Goal: Task Accomplishment & Management: Manage account settings

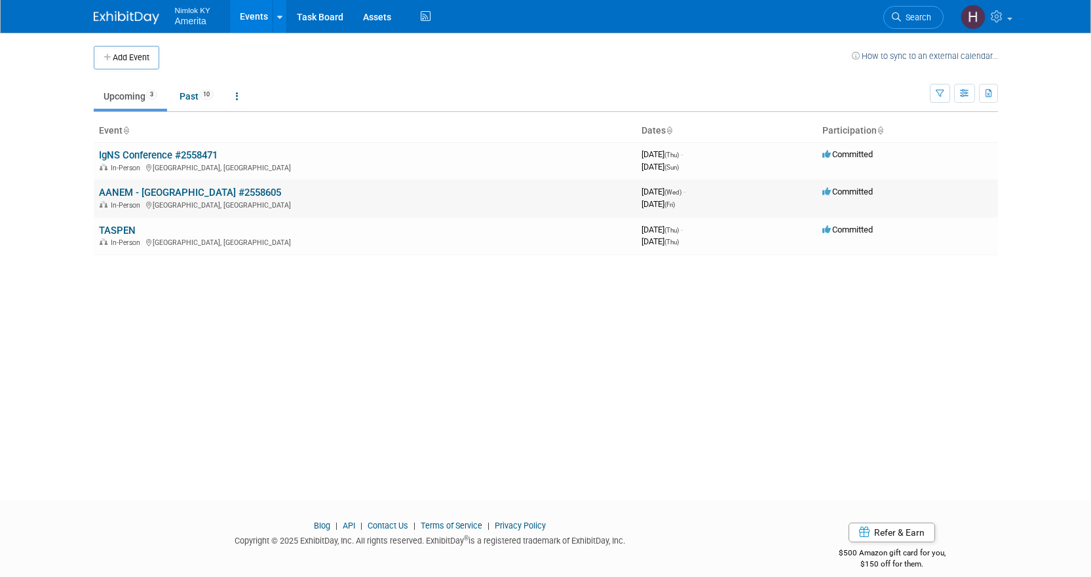
click at [138, 189] on link "AANEM - [GEOGRAPHIC_DATA] #2558605" at bounding box center [190, 193] width 182 height 12
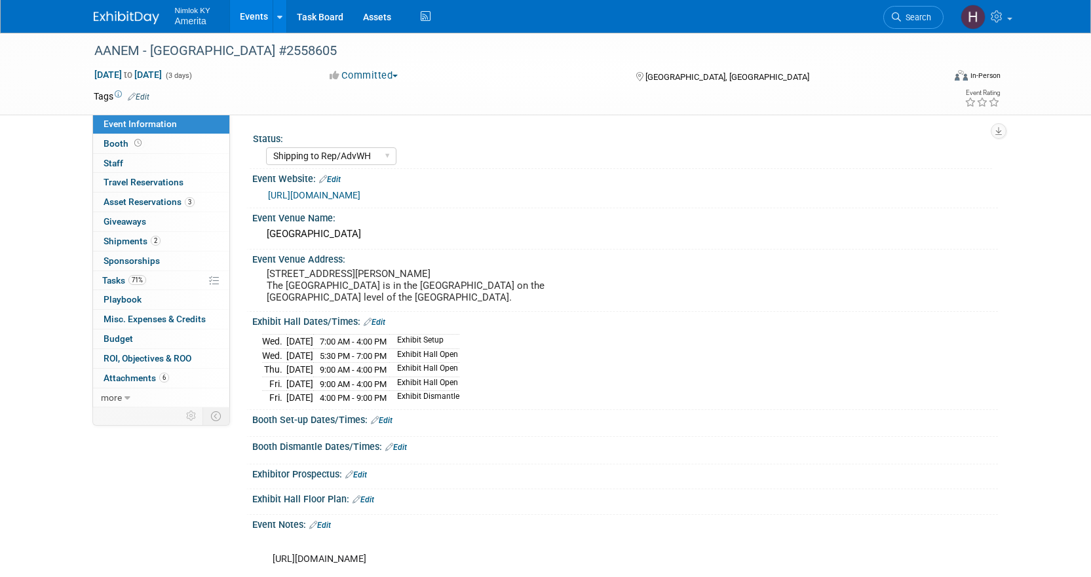
select select "Shipping to Rep/AdvWH"
click at [117, 280] on span "Tasks 71%" at bounding box center [124, 280] width 44 height 10
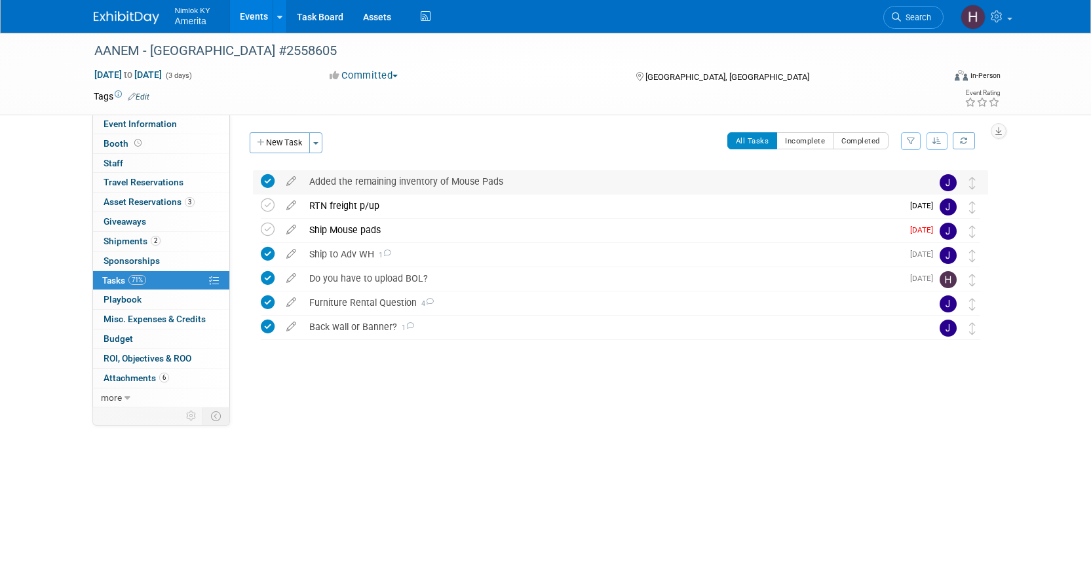
click at [364, 179] on div "Added the remaining inventory of Mouse Pads" at bounding box center [608, 181] width 611 height 22
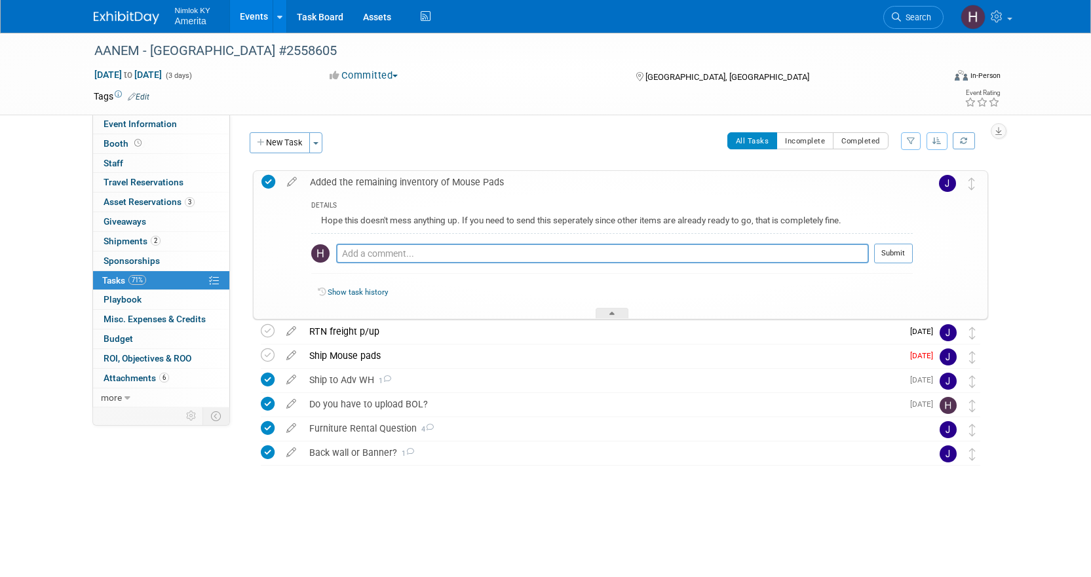
click at [364, 179] on div "Added the remaining inventory of Mouse Pads" at bounding box center [608, 182] width 610 height 22
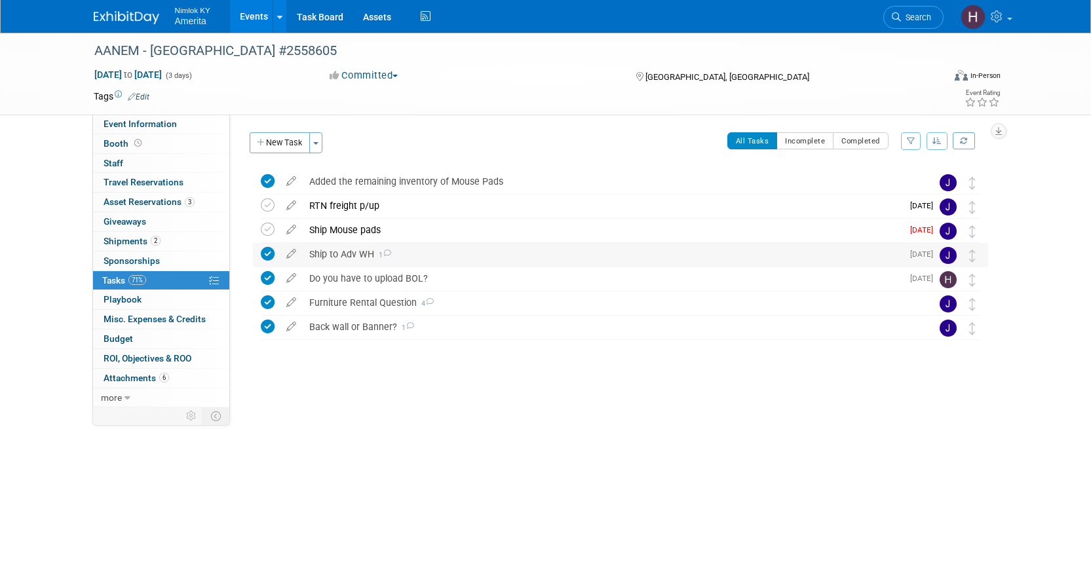
click at [353, 255] on div "Ship to Adv WH 1" at bounding box center [603, 254] width 600 height 22
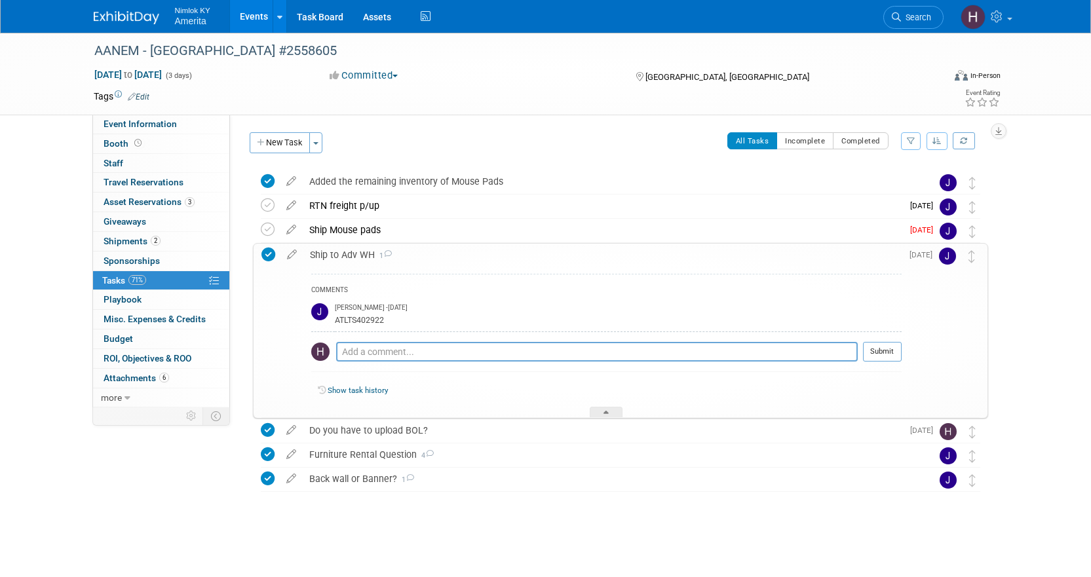
click at [353, 255] on div "Ship to Adv WH 1" at bounding box center [602, 255] width 598 height 22
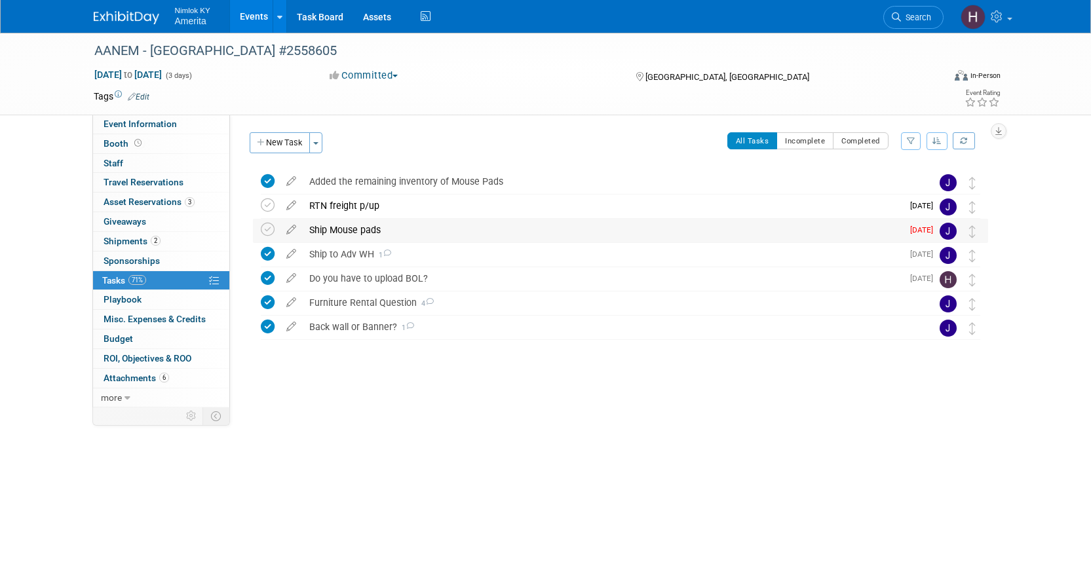
click at [351, 231] on div "Ship Mouse pads" at bounding box center [603, 230] width 600 height 22
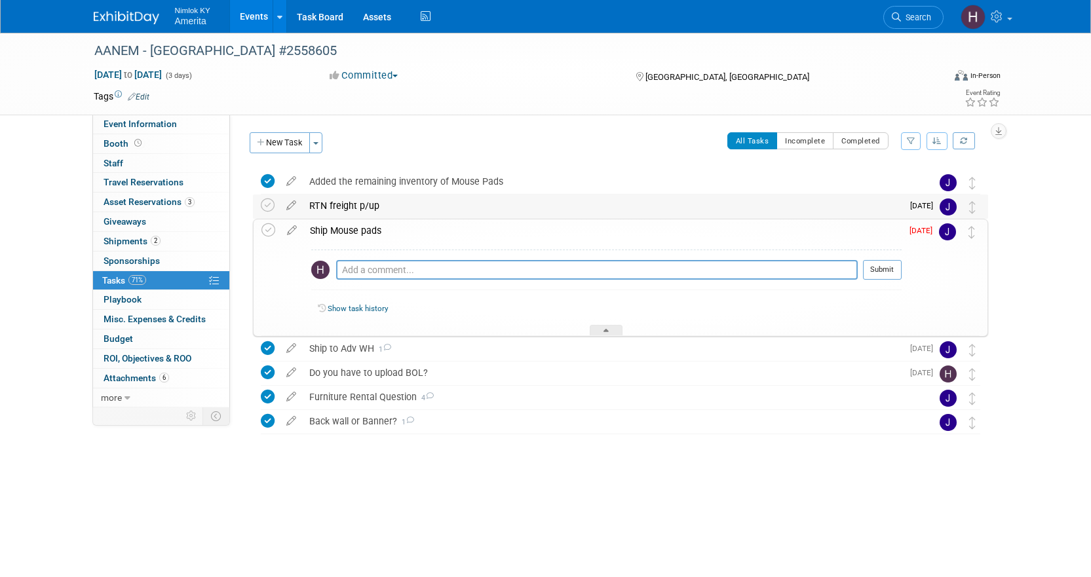
click at [353, 212] on div "RTN freight p/up" at bounding box center [603, 206] width 600 height 22
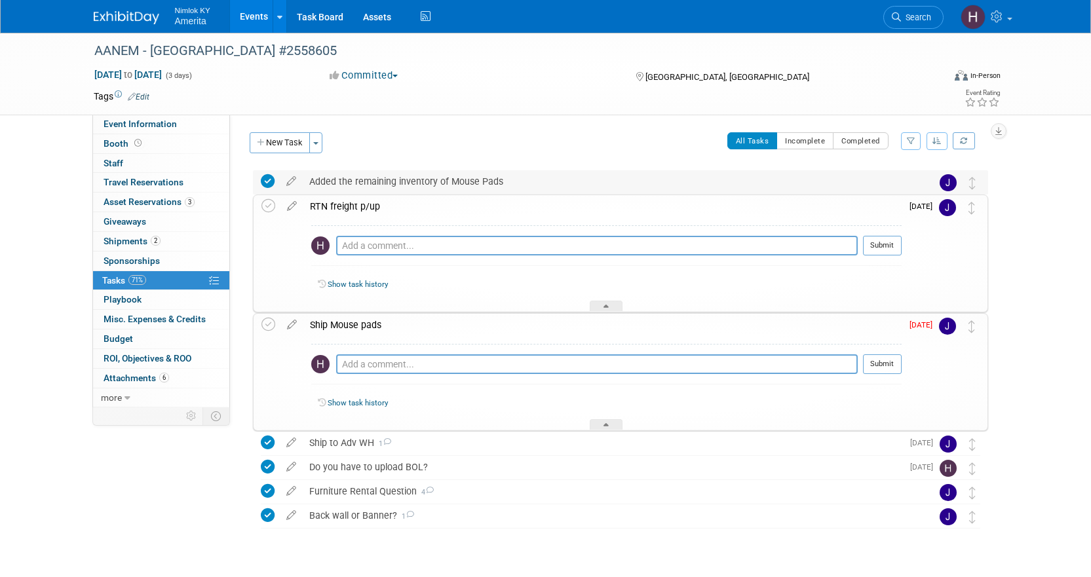
click at [358, 180] on div "Added the remaining inventory of Mouse Pads" at bounding box center [608, 181] width 611 height 22
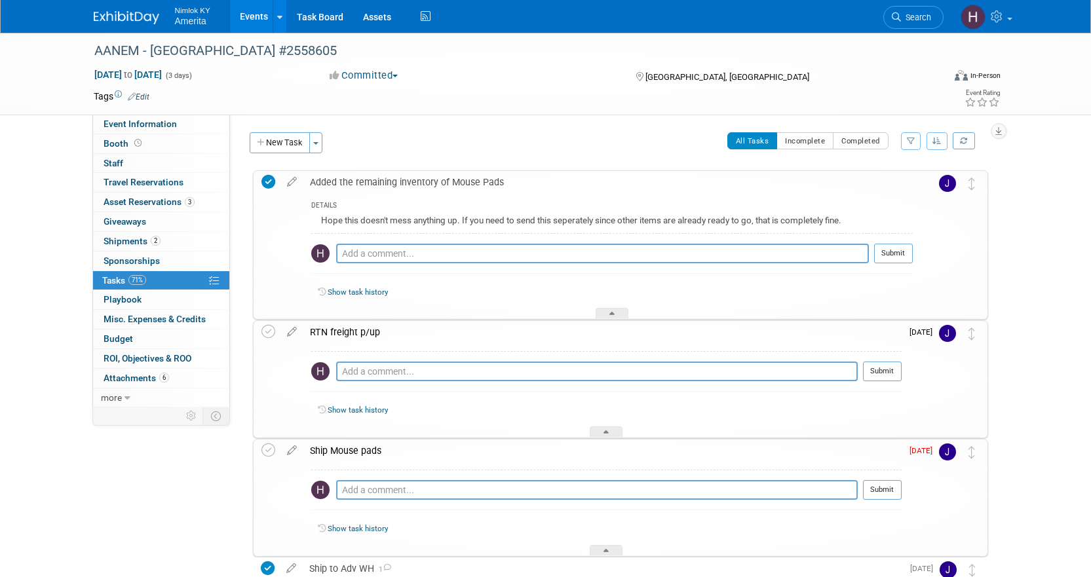
click at [238, 7] on link "Events" at bounding box center [254, 16] width 48 height 33
